Goal: Navigation & Orientation: Find specific page/section

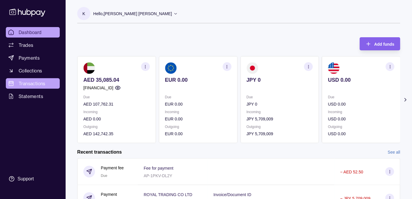
click at [33, 84] on span "Transactions" at bounding box center [32, 83] width 27 height 7
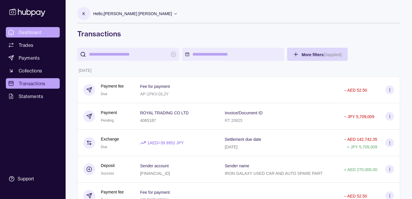
click at [32, 31] on span "Dashboard" at bounding box center [30, 32] width 23 height 7
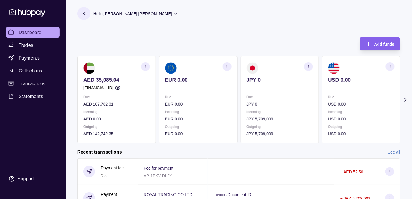
click at [140, 14] on p "Hello, [PERSON_NAME] [PERSON_NAME]" at bounding box center [132, 13] width 79 height 6
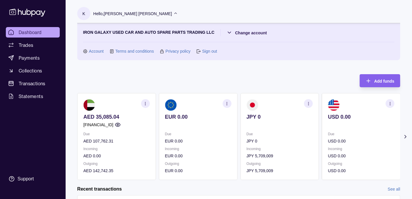
click at [140, 14] on p "Hello, [PERSON_NAME] [PERSON_NAME]" at bounding box center [132, 13] width 79 height 6
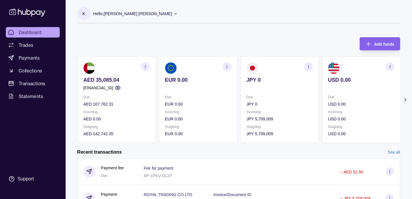
click at [405, 98] on icon at bounding box center [405, 100] width 6 height 6
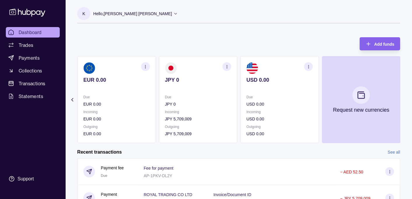
click at [69, 99] on icon at bounding box center [72, 100] width 6 height 6
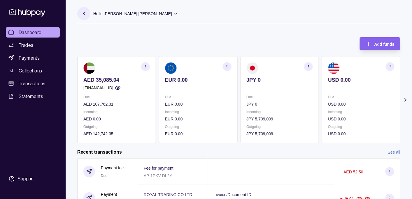
click at [124, 15] on p "Hello, [PERSON_NAME] [PERSON_NAME]" at bounding box center [132, 13] width 79 height 6
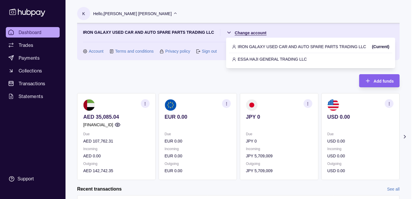
click at [247, 31] on html "Dashboard Trades Payments Collections Transactions Statements Support K Hello, …" at bounding box center [208, 173] width 416 height 347
click at [248, 57] on p "ESSA HAJI GENERAL TRADING LLC" at bounding box center [272, 59] width 69 height 6
